Goal: Task Accomplishment & Management: Manage account settings

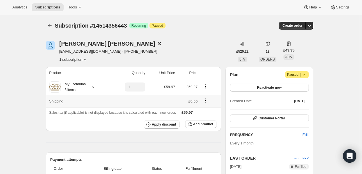
click at [207, 101] on icon "Shipping actions" at bounding box center [205, 101] width 6 height 6
click at [94, 89] on icon at bounding box center [93, 87] width 6 height 6
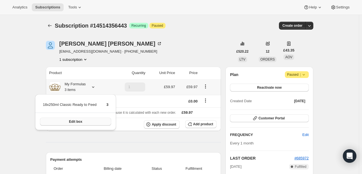
click at [79, 123] on span "Edit box" at bounding box center [75, 121] width 13 height 4
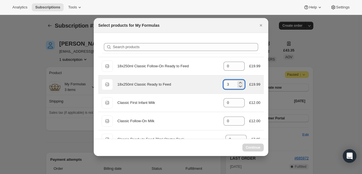
click at [229, 84] on input "3" at bounding box center [229, 84] width 13 height 9
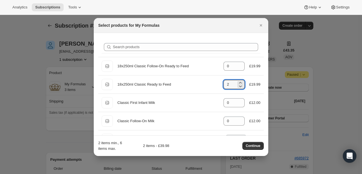
type input "2"
click at [262, 26] on icon "Close" at bounding box center [261, 25] width 6 height 6
